Goal: Information Seeking & Learning: Find specific page/section

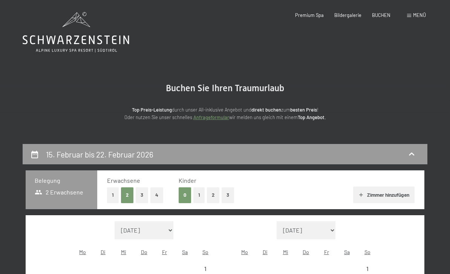
select select "[DATE]"
click at [95, 41] on icon at bounding box center [76, 32] width 107 height 40
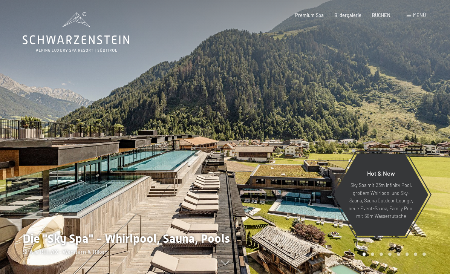
click at [416, 15] on span "Menü" at bounding box center [419, 15] width 13 height 6
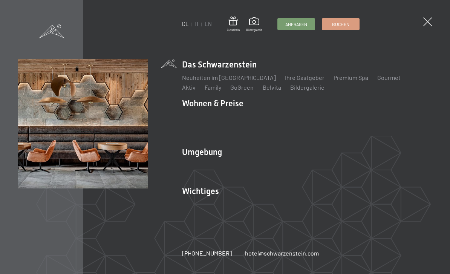
click at [203, 207] on link "Lage & Anreise" at bounding box center [202, 204] width 40 height 7
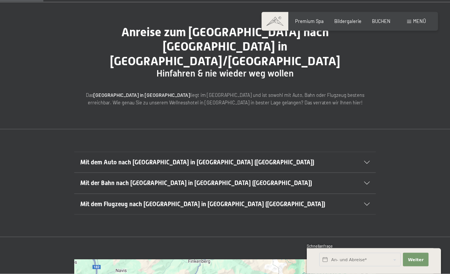
scroll to position [59, 0]
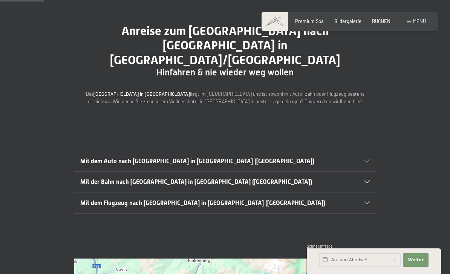
click at [365, 172] on div "Mit der Bahn nach [GEOGRAPHIC_DATA] in [GEOGRAPHIC_DATA] ([GEOGRAPHIC_DATA])" at bounding box center [225, 182] width 290 height 20
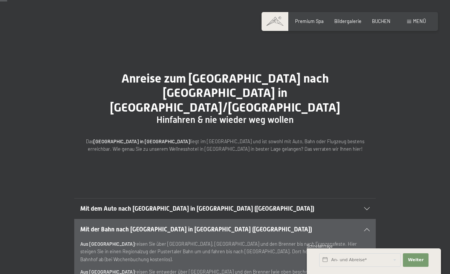
scroll to position [11, 0]
